Goal: Obtain resource: Obtain resource

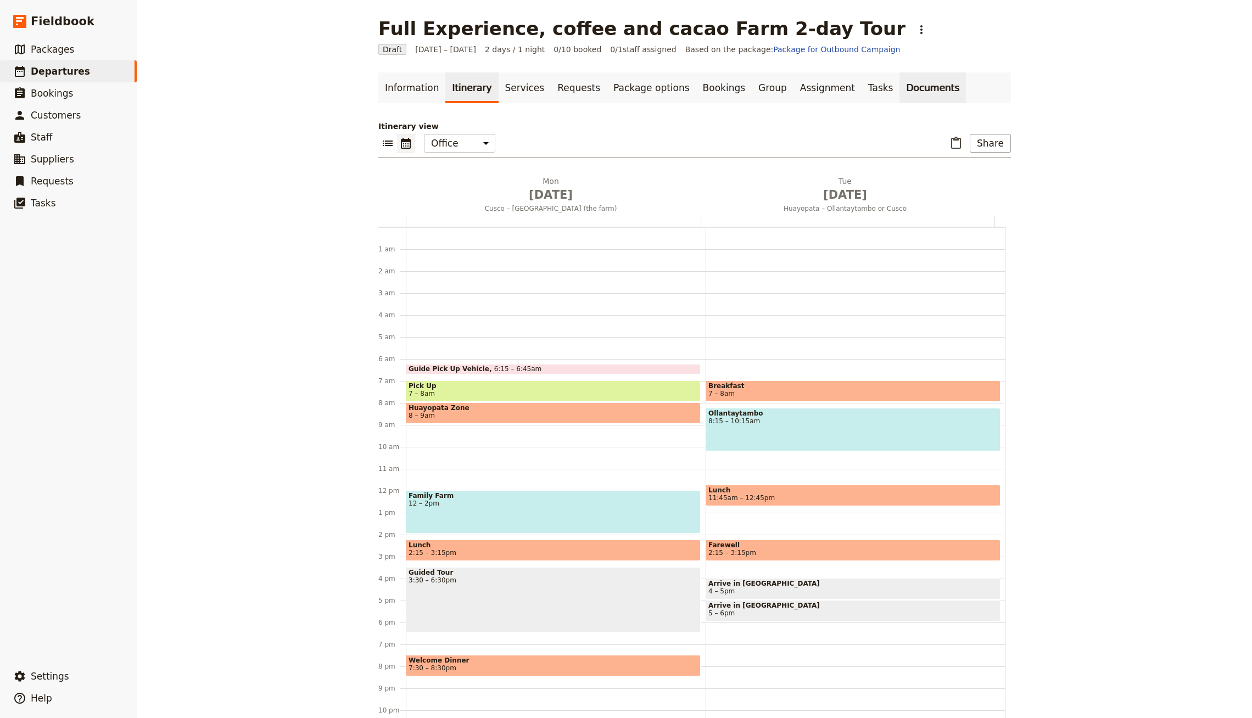
click at [899, 96] on link "Documents" at bounding box center [932, 87] width 66 height 31
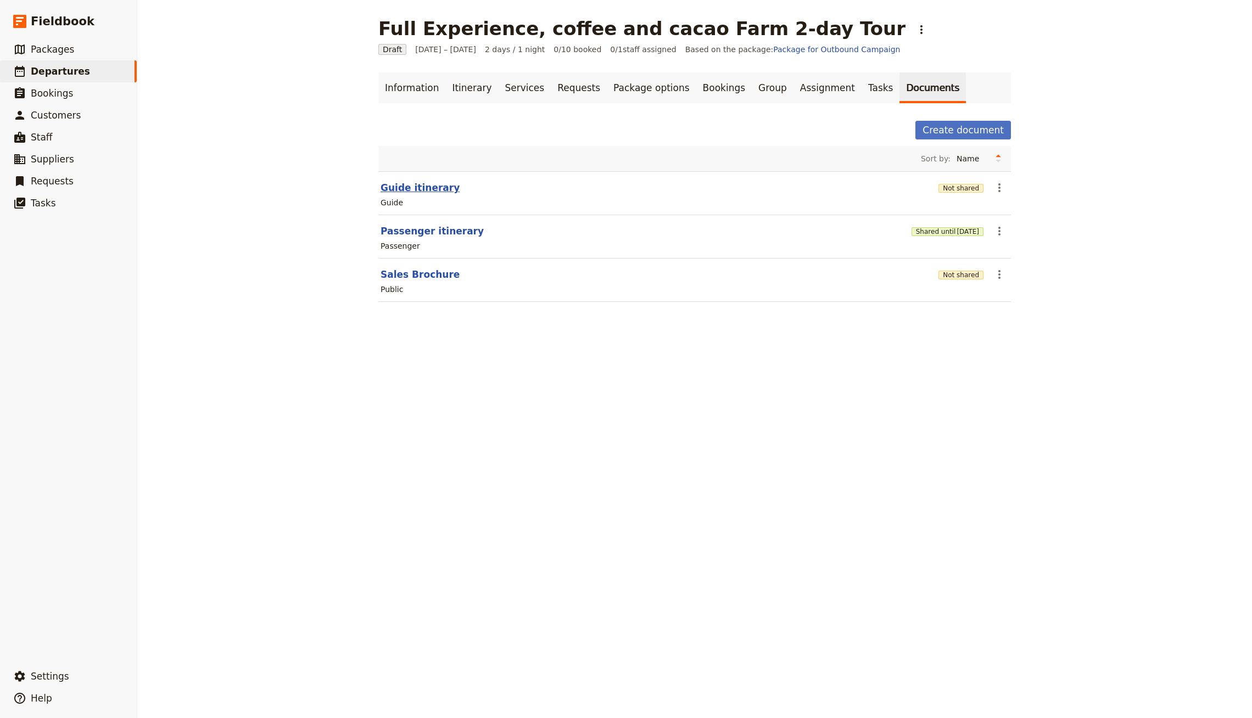
click at [421, 187] on button "Guide itinerary" at bounding box center [420, 187] width 79 height 13
select select "STAFF"
select select "RUN_SHEET"
select select "LARGE"
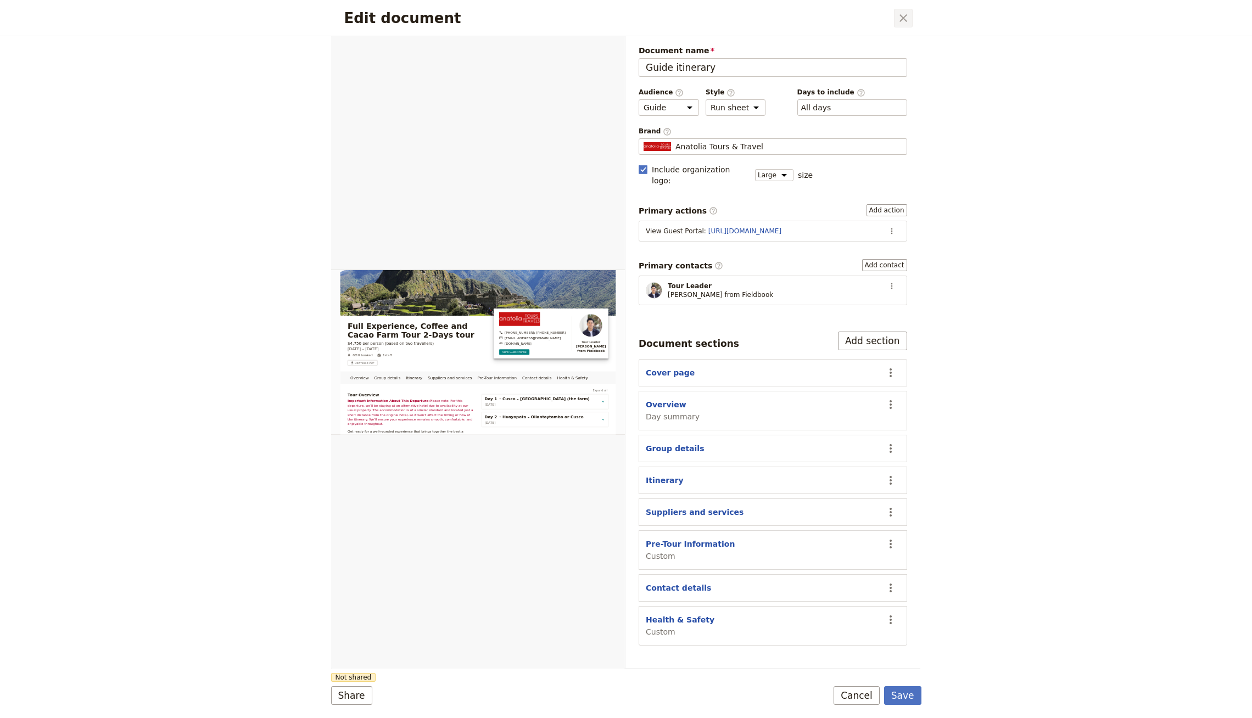
click at [903, 19] on icon "Close dialog" at bounding box center [903, 18] width 13 height 13
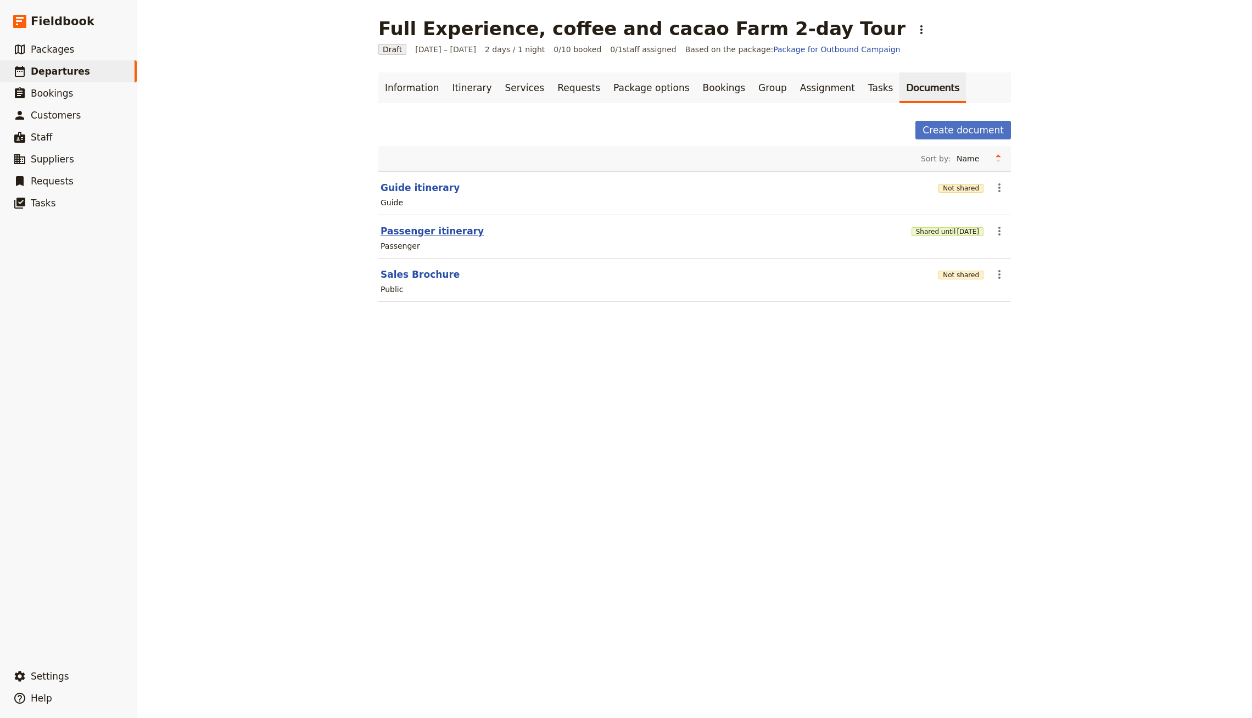
click at [435, 235] on button "Passenger itinerary" at bounding box center [432, 231] width 103 height 13
select select "PASSENGER"
select select "RUN_SHEET"
select select "LARGE"
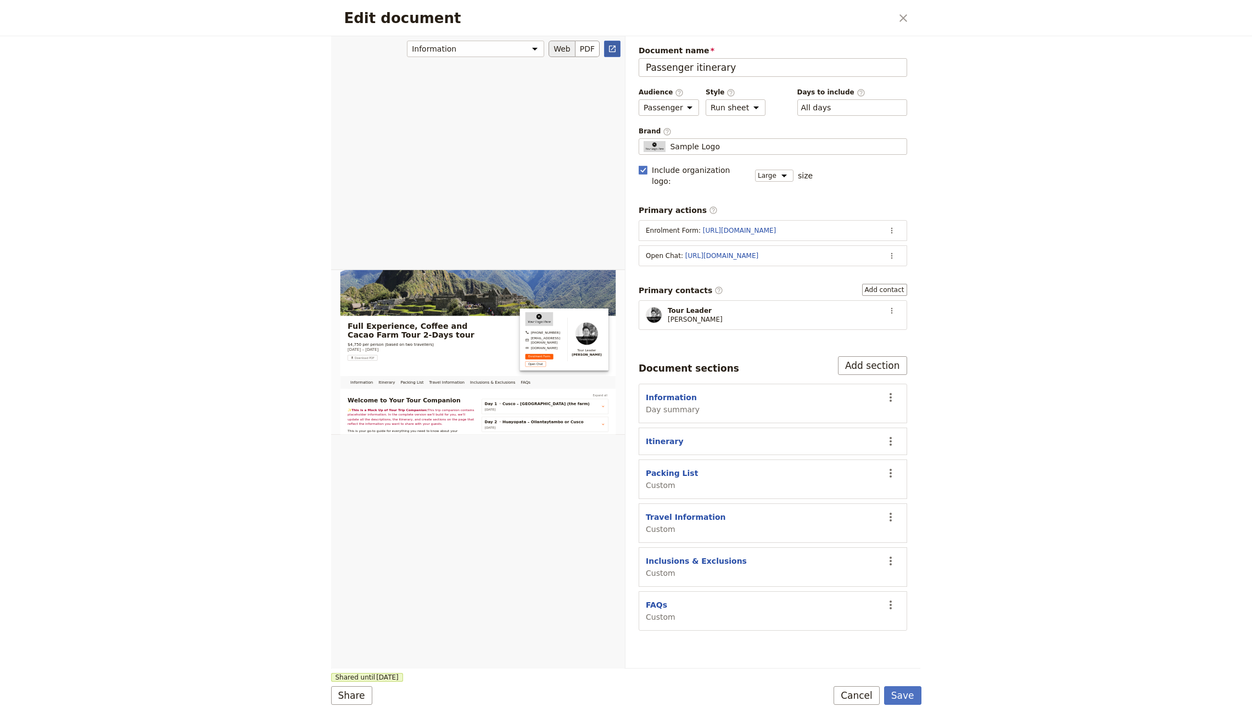
click at [614, 47] on icon "Open full preview" at bounding box center [612, 48] width 9 height 9
